Goal: Task Accomplishment & Management: Manage account settings

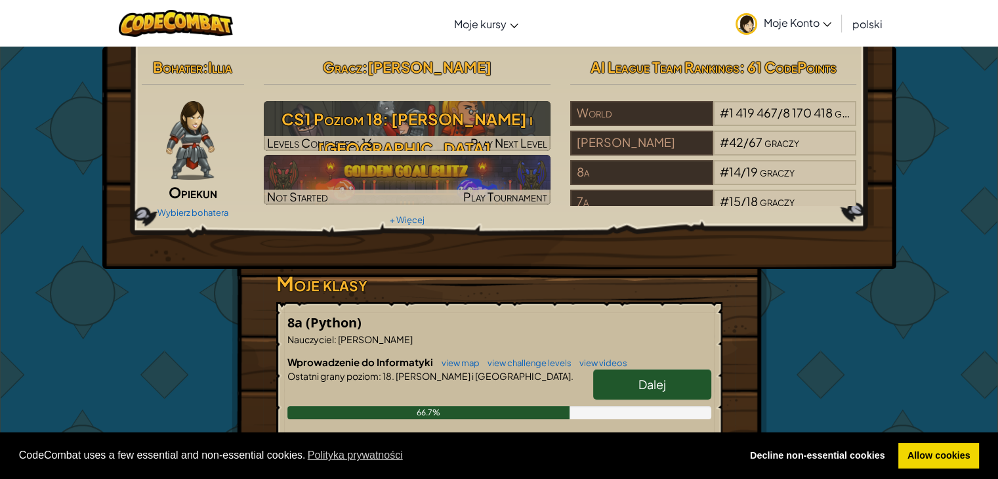
click at [776, 26] on span "Moje Konto" at bounding box center [798, 23] width 68 height 14
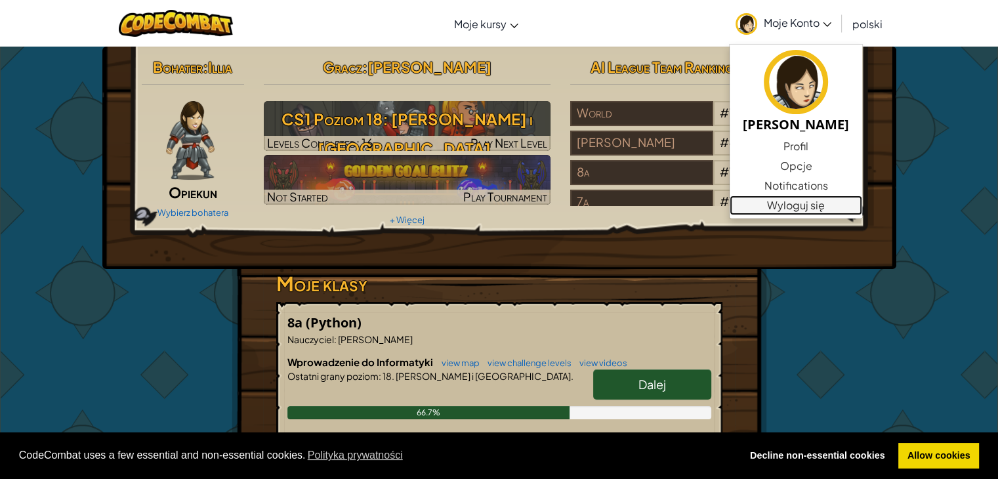
click at [786, 206] on link "Wyloguj się" at bounding box center [796, 206] width 133 height 20
